Goal: Obtain resource: Obtain resource

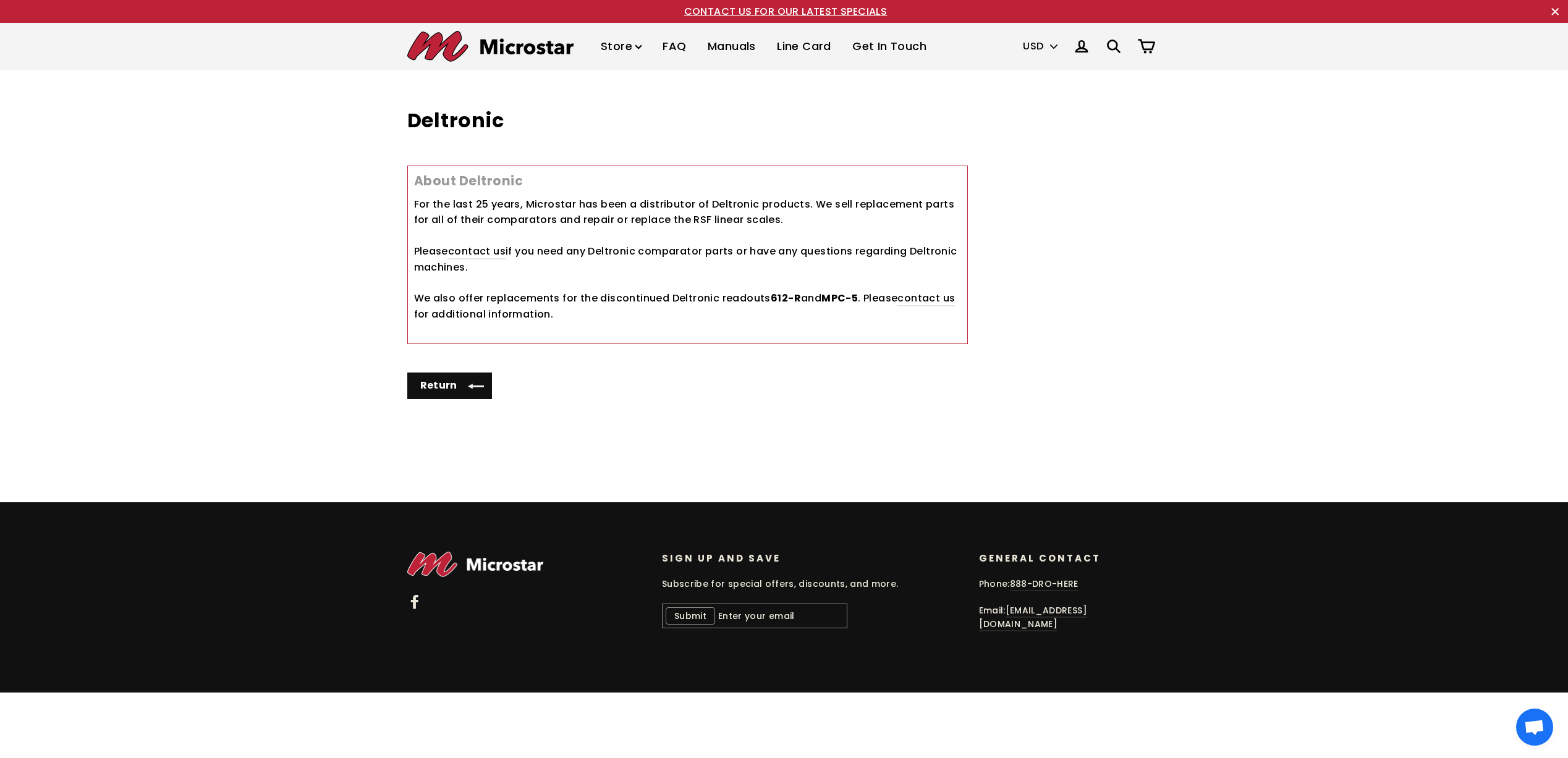
click at [1114, 49] on icon at bounding box center [1113, 46] width 12 height 12
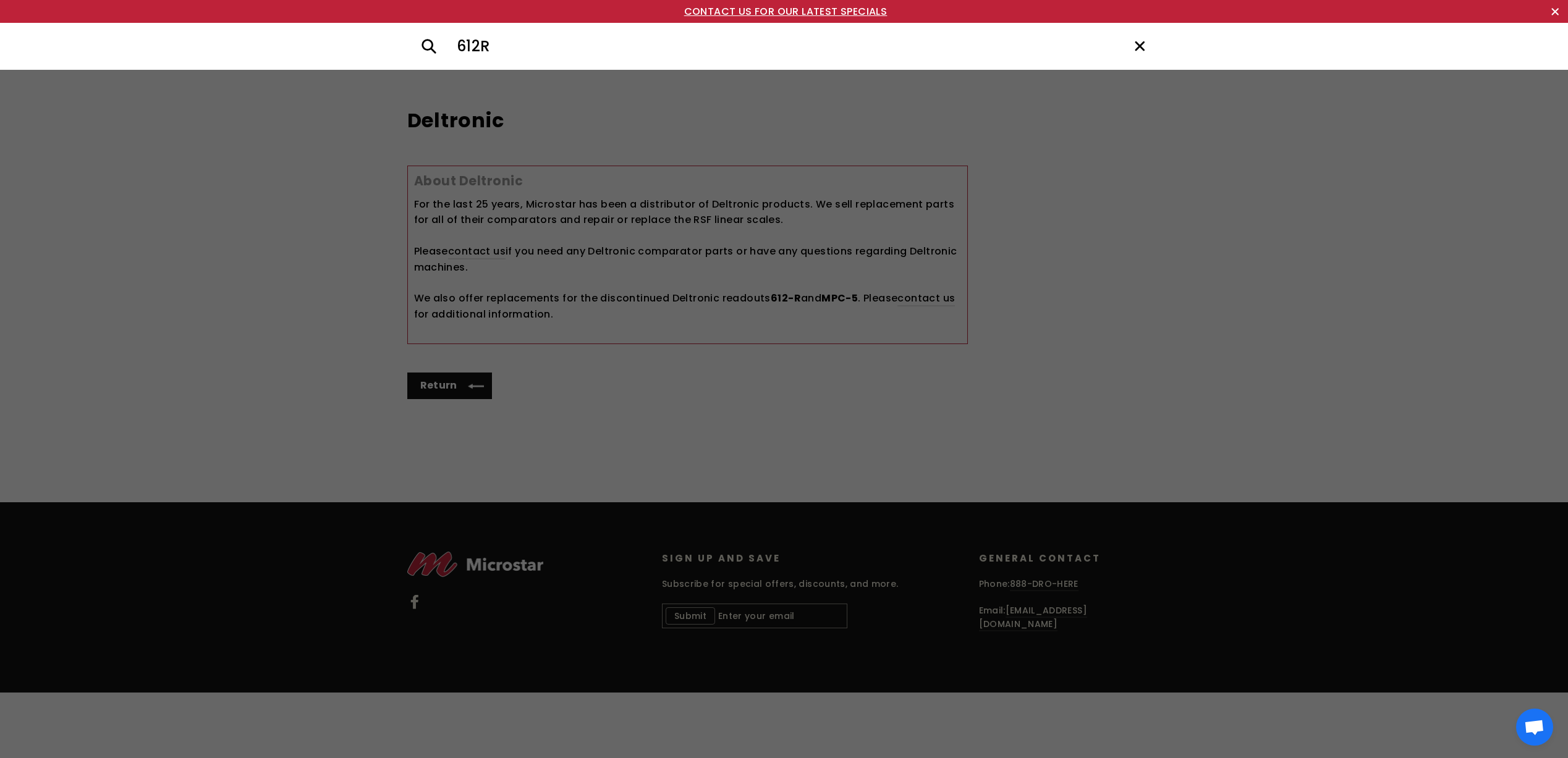
type input "612R"
click at [407, 35] on button ".cls-1{fill:none;stroke:#000;stroke-miterlimit:10;stroke-width:2px} Search" at bounding box center [429, 46] width 44 height 23
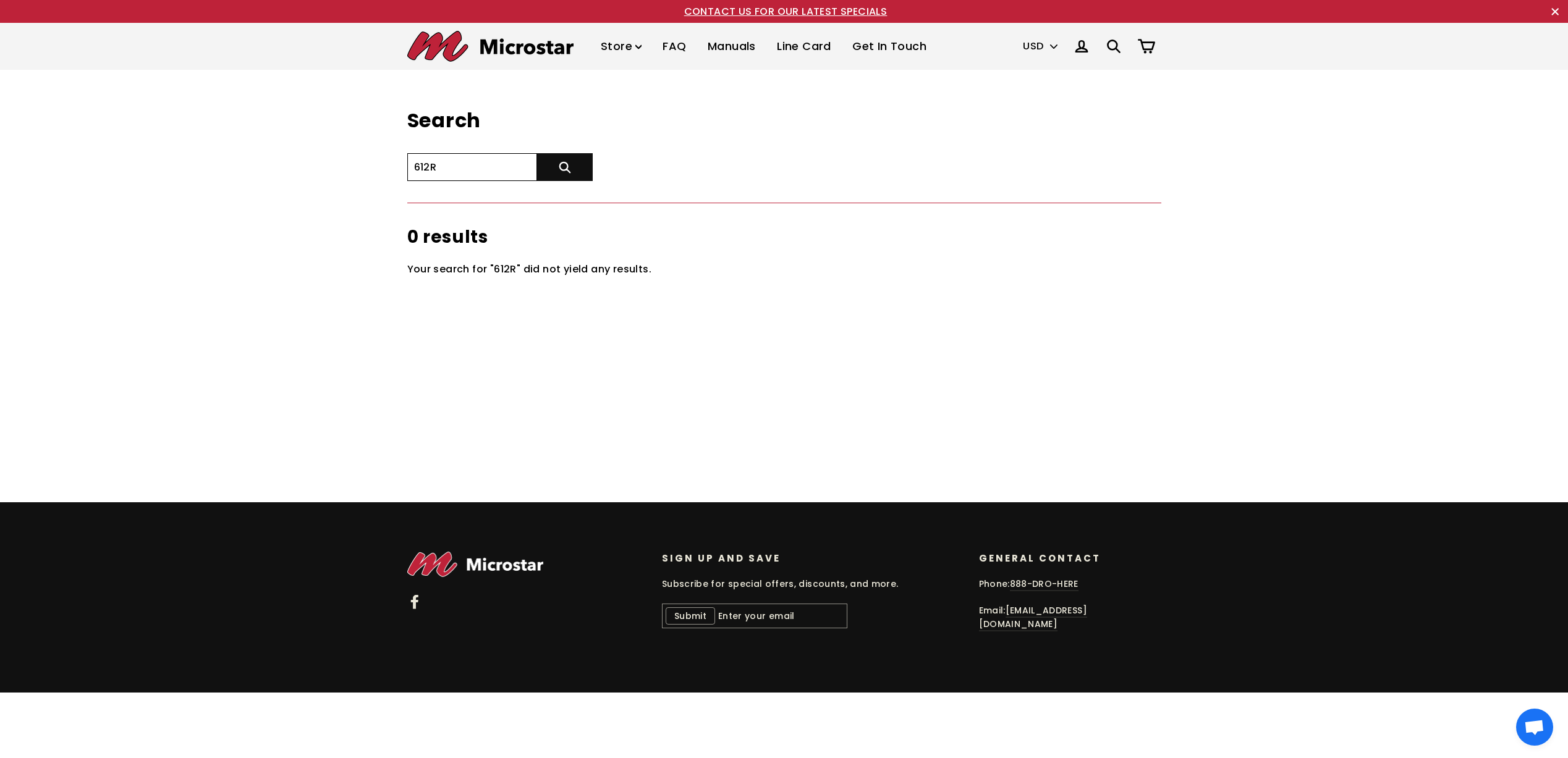
drag, startPoint x: 428, startPoint y: 164, endPoint x: 429, endPoint y: 178, distance: 14.0
click at [429, 171] on input "612R" at bounding box center [472, 167] width 130 height 28
type input "612-R"
click at [537, 153] on button ".cls-1{fill:none;stroke:#000;stroke-miterlimit:10;stroke-width:2px} Search" at bounding box center [565, 167] width 55 height 28
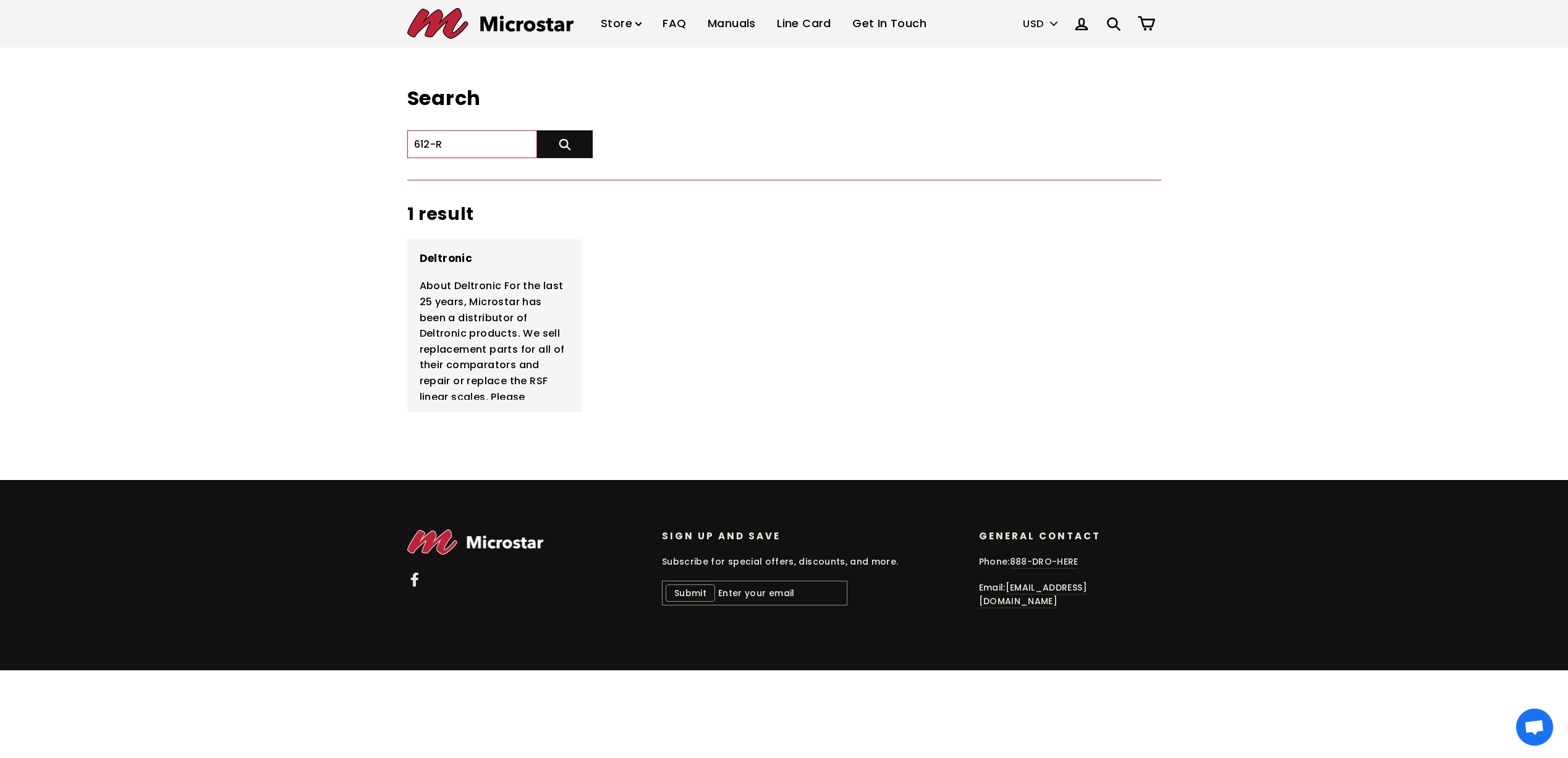
click at [452, 256] on span "Deltronic" at bounding box center [494, 258] width 150 height 15
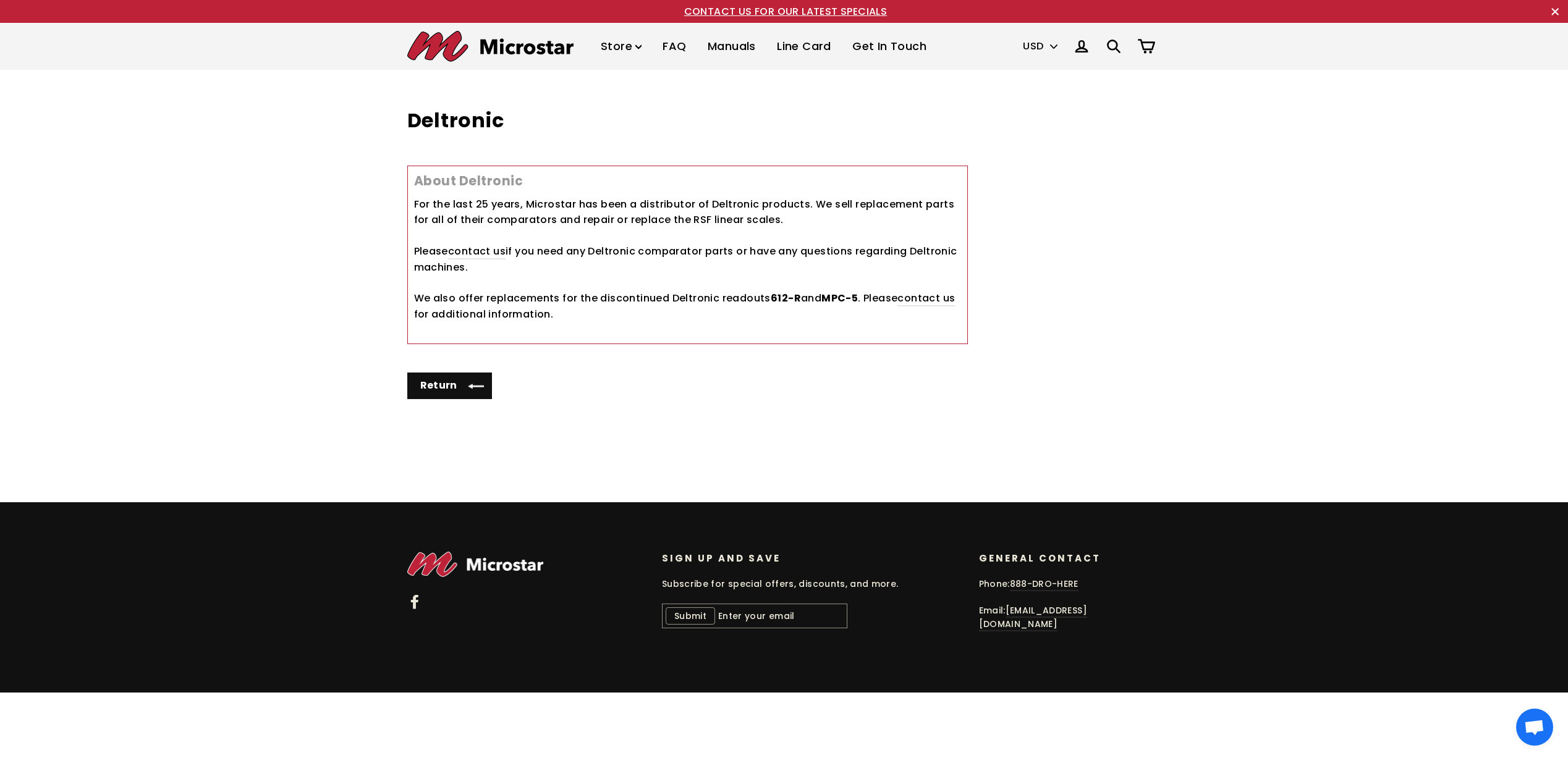
click at [740, 48] on link "Manuals" at bounding box center [731, 46] width 67 height 37
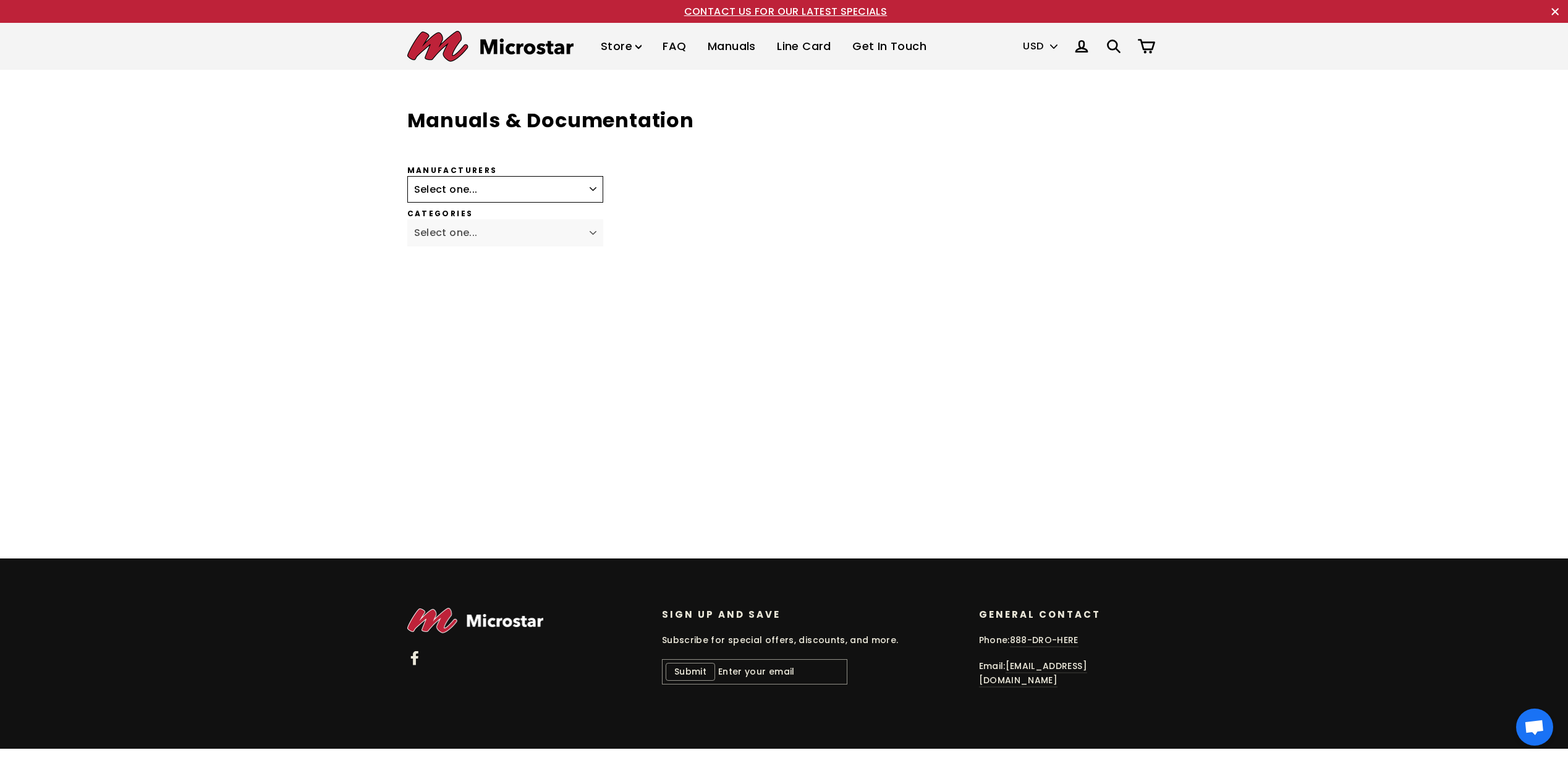
click at [595, 176] on select "Select one... Fagor Renishaw Newall ACU-RITE Heidenhain Magnescale Mitutoyo Met…" at bounding box center [505, 189] width 196 height 27
click at [691, 200] on div "Manufacturers Select one... Fagor Renishaw Newall ACU-RITE Heidenhain Magnescal…" at bounding box center [688, 184] width 561 height 37
